Goal: Transaction & Acquisition: Purchase product/service

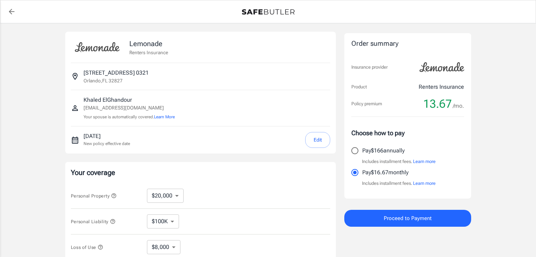
select select "20000"
select select "500"
click at [357, 151] on input "Pay $166 annually" at bounding box center [355, 151] width 15 height 15
radio input "true"
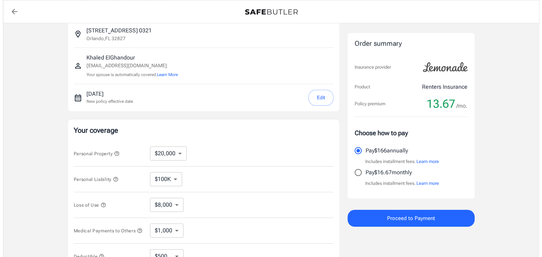
scroll to position [42, 0]
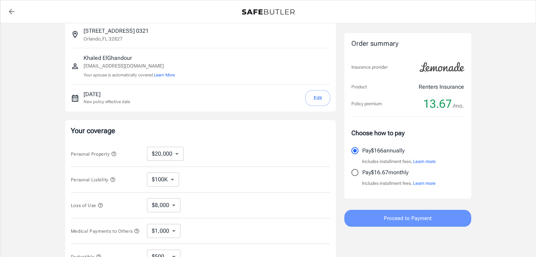
click at [415, 220] on span "Proceed to Payment" at bounding box center [408, 218] width 48 height 9
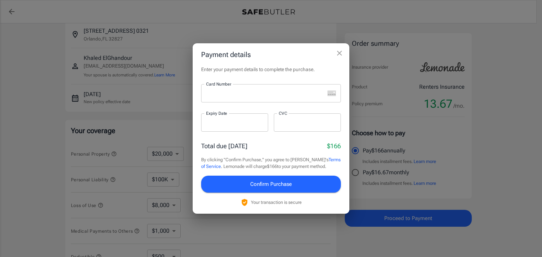
click at [299, 100] on div at bounding box center [262, 93] width 123 height 18
click at [309, 119] on div at bounding box center [307, 123] width 67 height 18
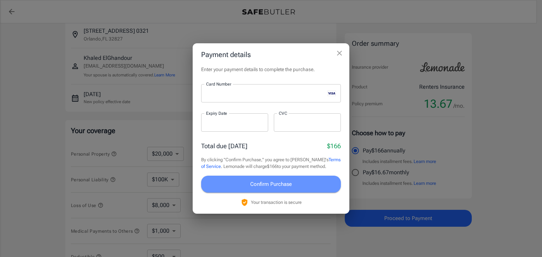
click at [299, 181] on button "Confirm Purchase" at bounding box center [271, 184] width 140 height 17
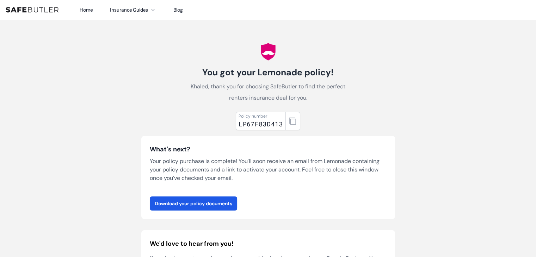
click at [272, 123] on div "LP67F83D413" at bounding box center [261, 124] width 44 height 10
copy div "LP67F83D413"
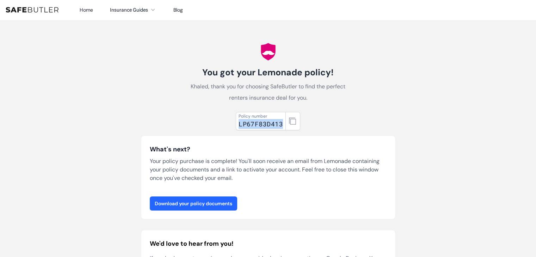
click at [218, 205] on link "Download your policy documents" at bounding box center [193, 204] width 87 height 14
